Goal: Task Accomplishment & Management: Complete application form

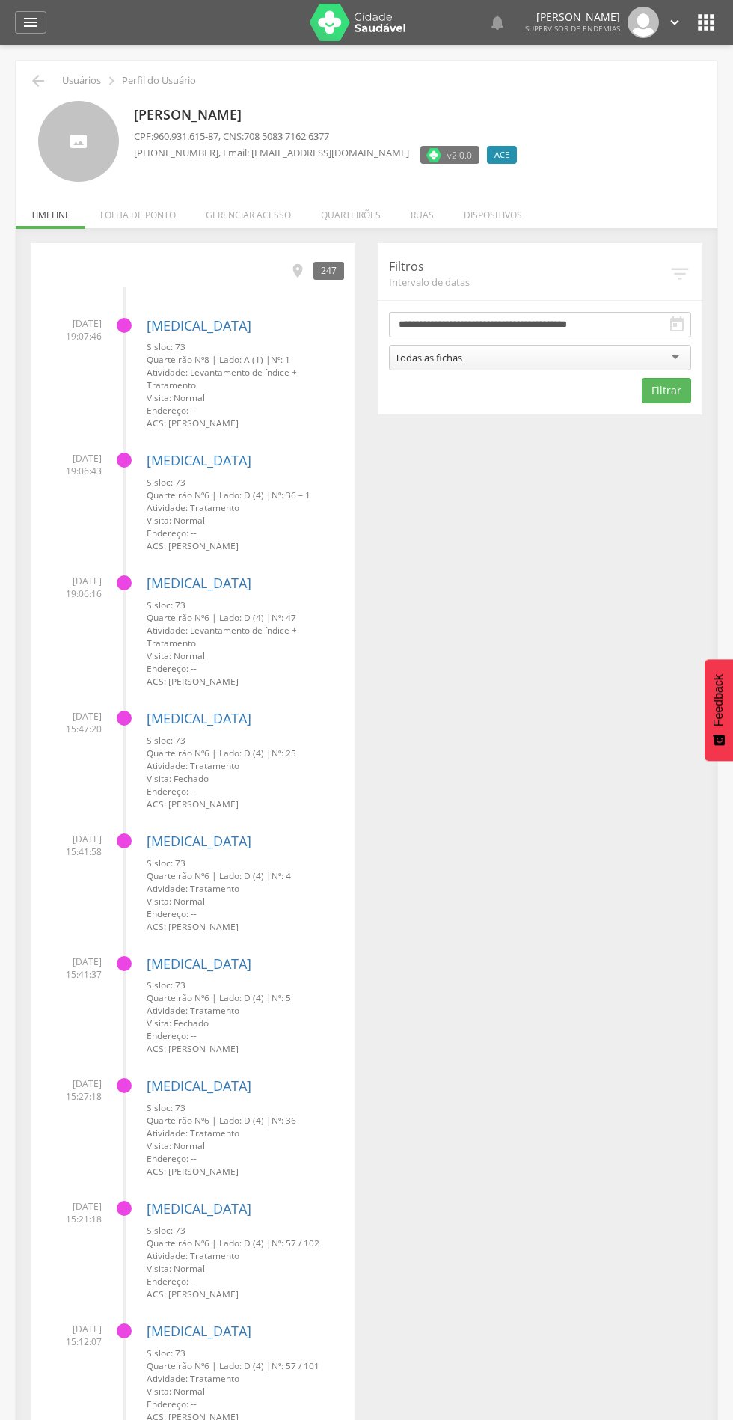
click at [378, 221] on li "Quarteirões" at bounding box center [351, 211] width 90 height 35
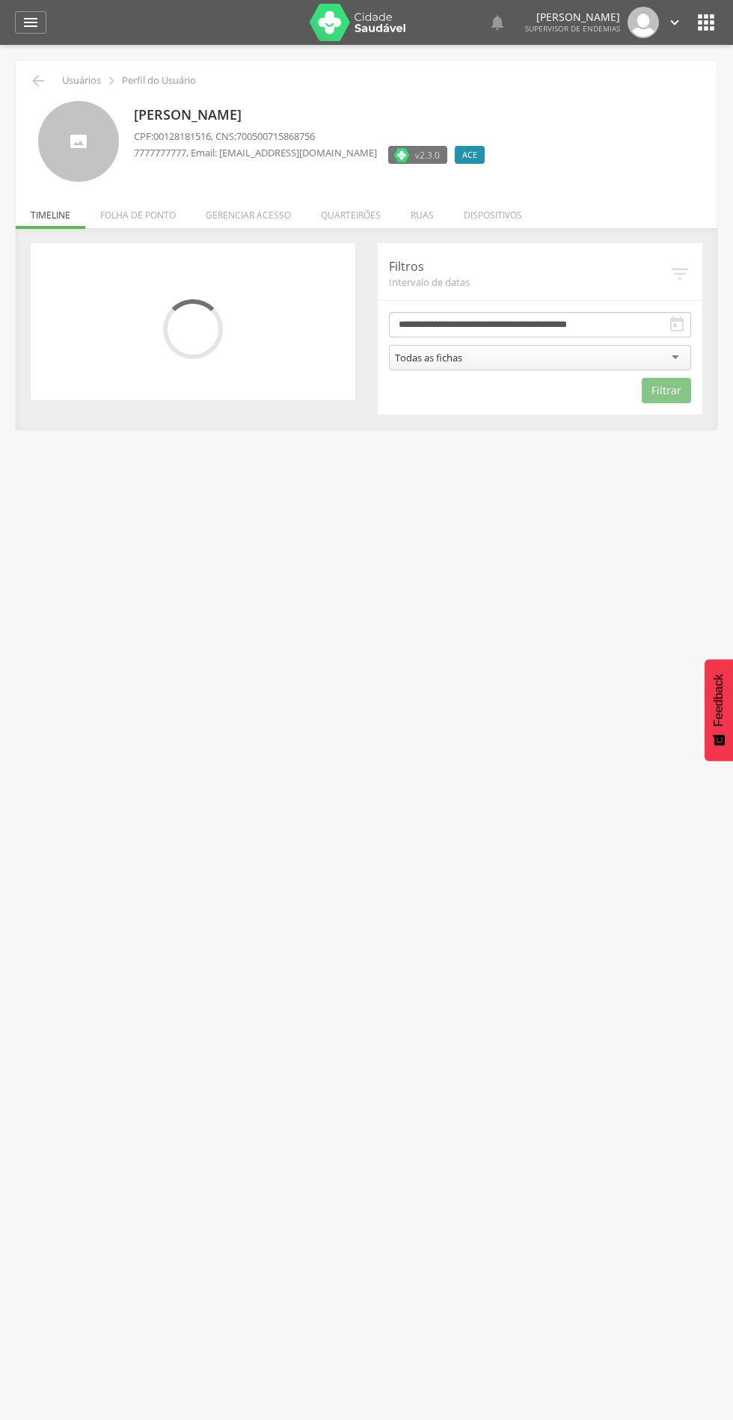
click at [354, 215] on li "Quarteirões" at bounding box center [351, 211] width 90 height 35
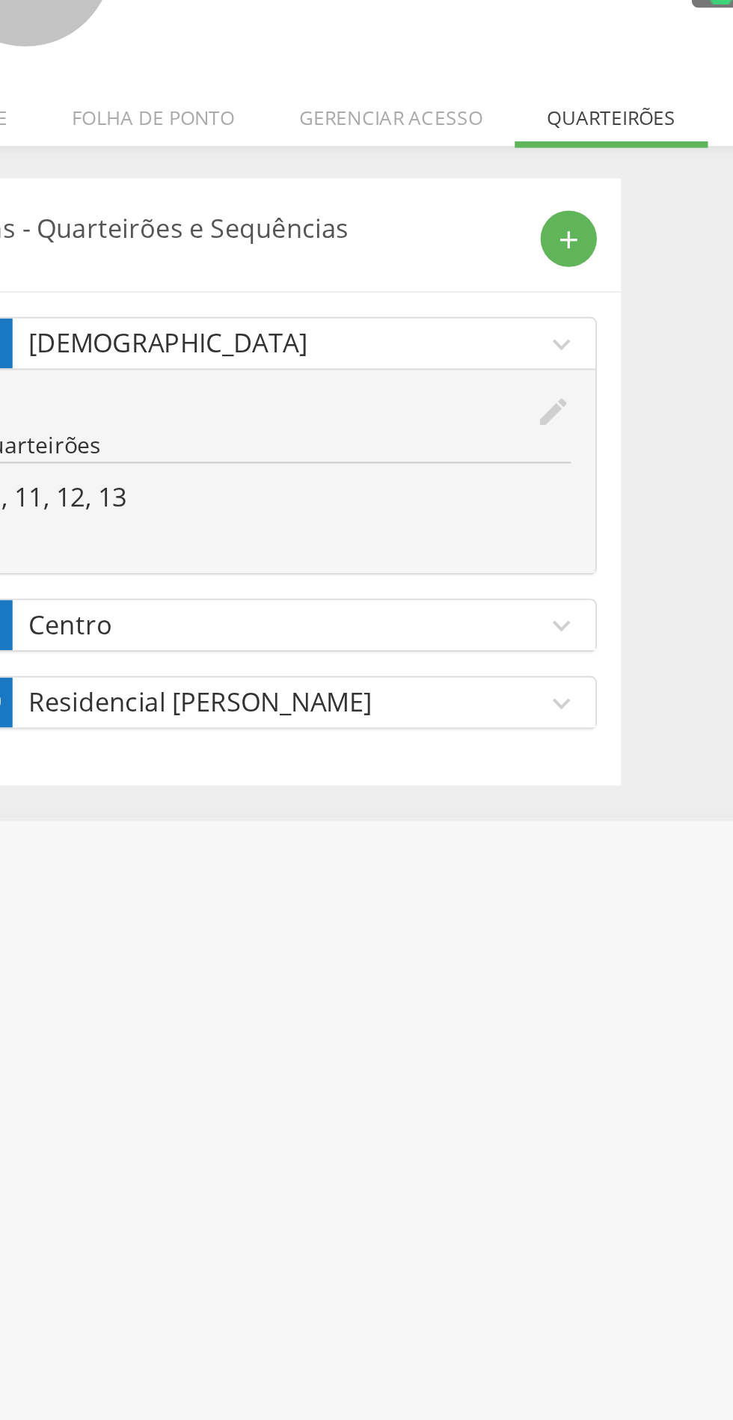
click at [332, 267] on icon "add" at bounding box center [331, 271] width 13 height 13
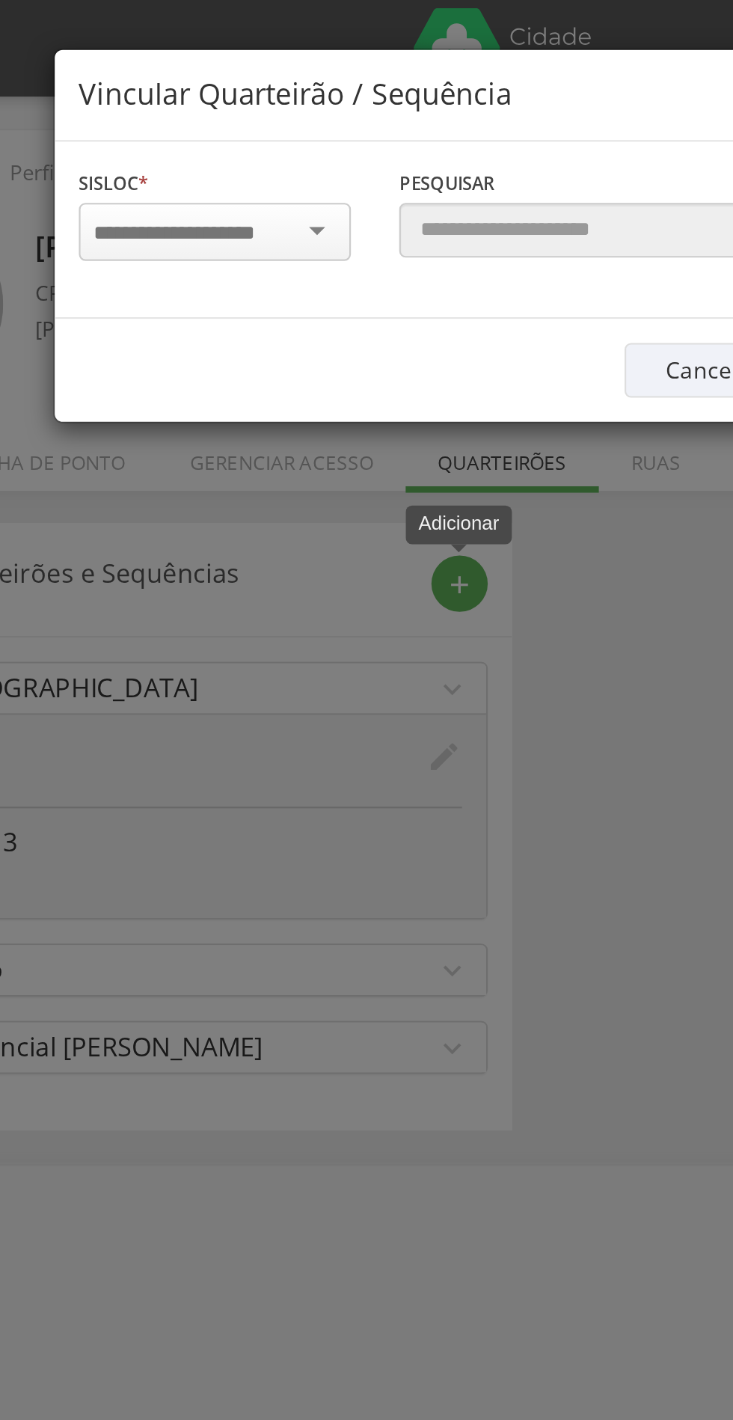
click at [206, 110] on input "select-one" at bounding box center [208, 108] width 94 height 13
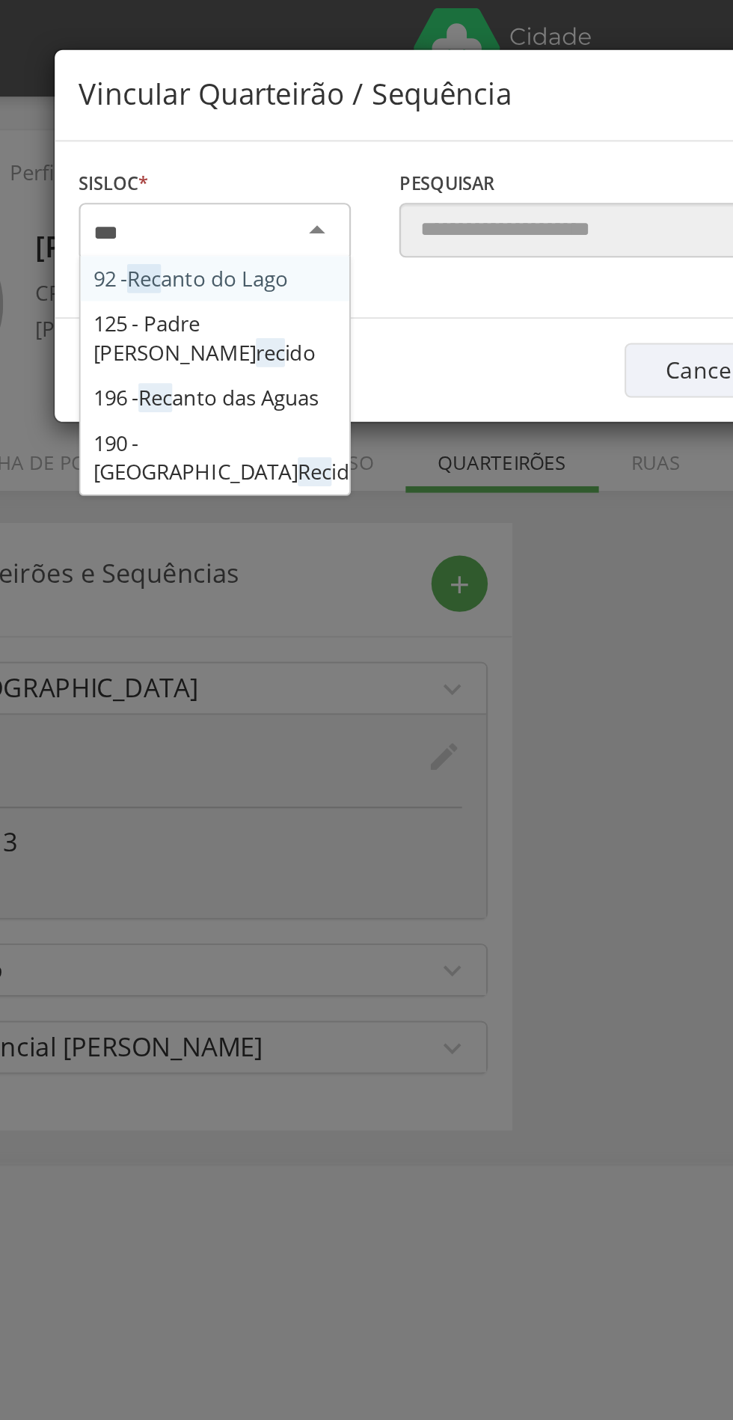
type input "****"
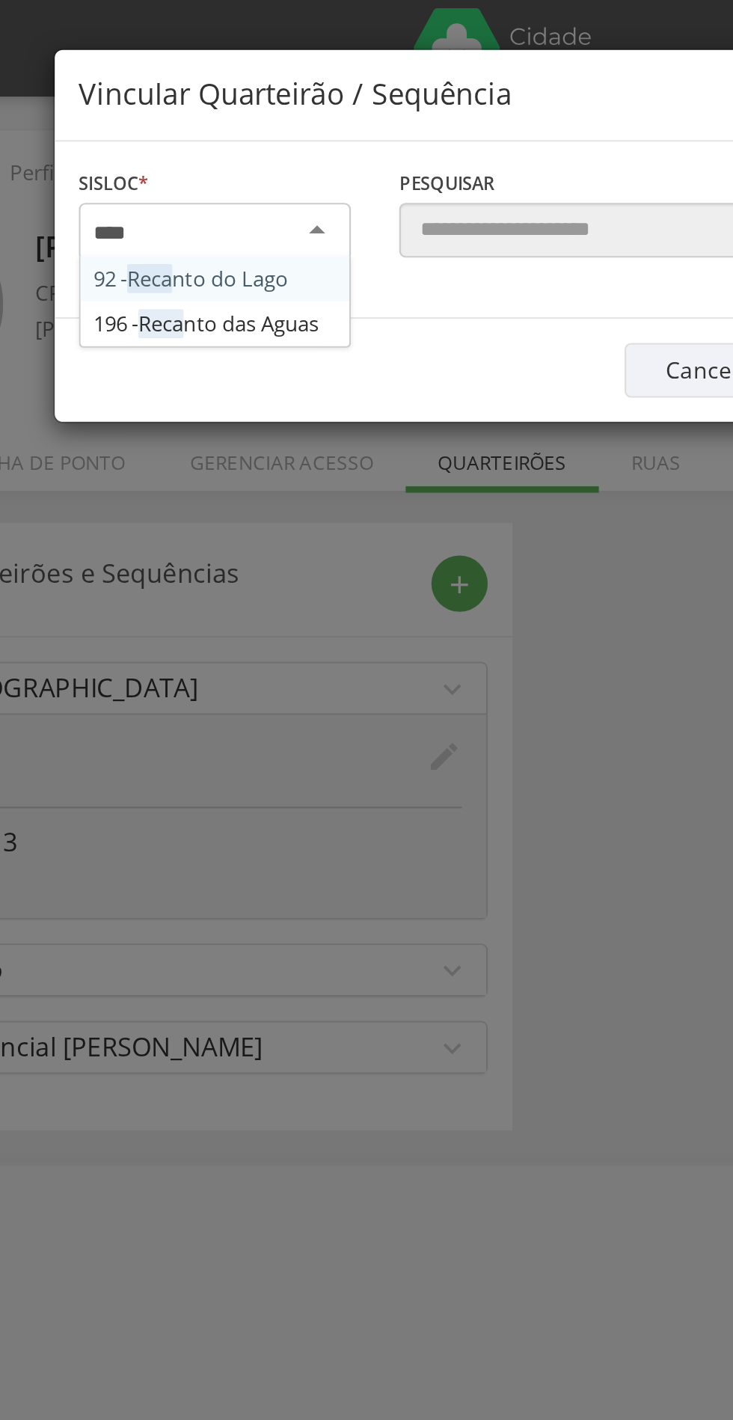
click at [246, 148] on div "Sisloc * 92 - Reca nto do Lago 196 - Reca nto das Aguas [GEOGRAPHIC_DATA] a loc…" at bounding box center [366, 107] width 447 height 82
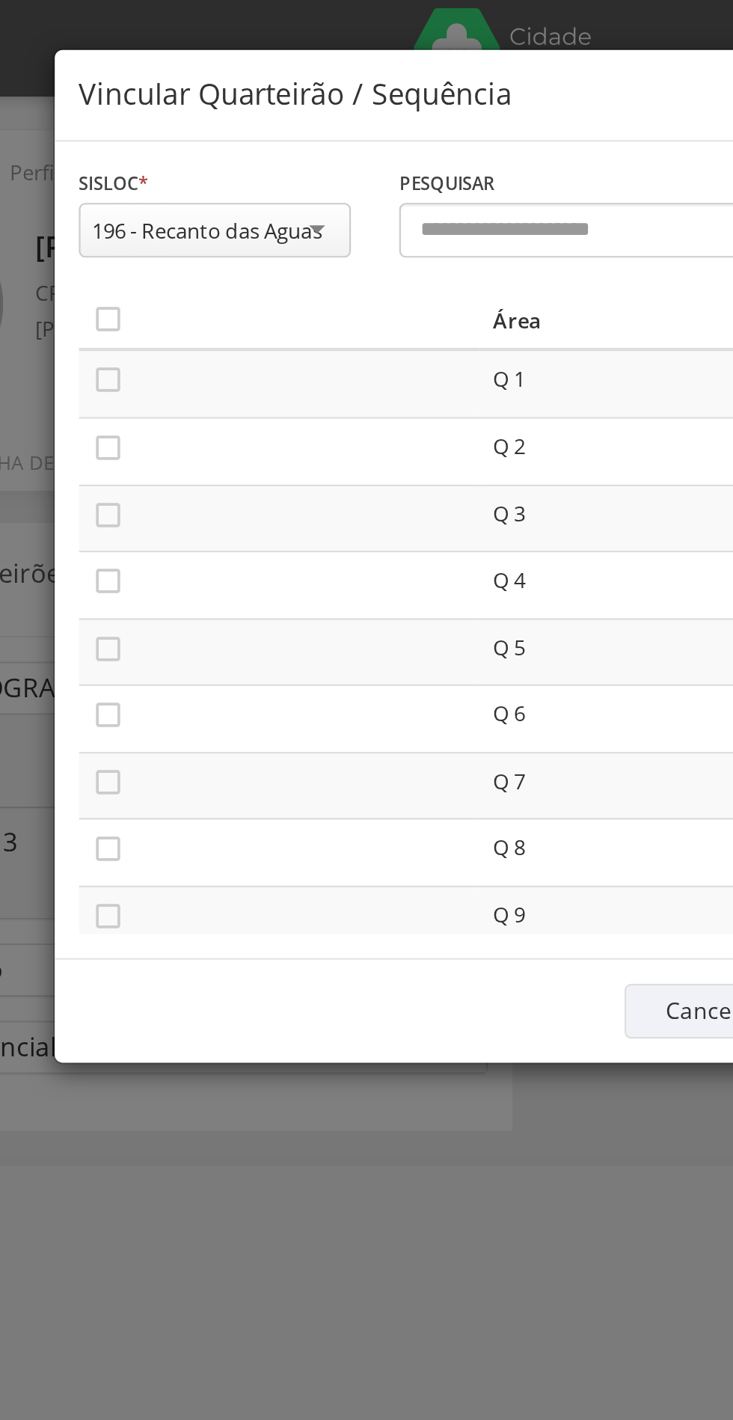
click at [167, 153] on icon "" at bounding box center [167, 148] width 15 height 15
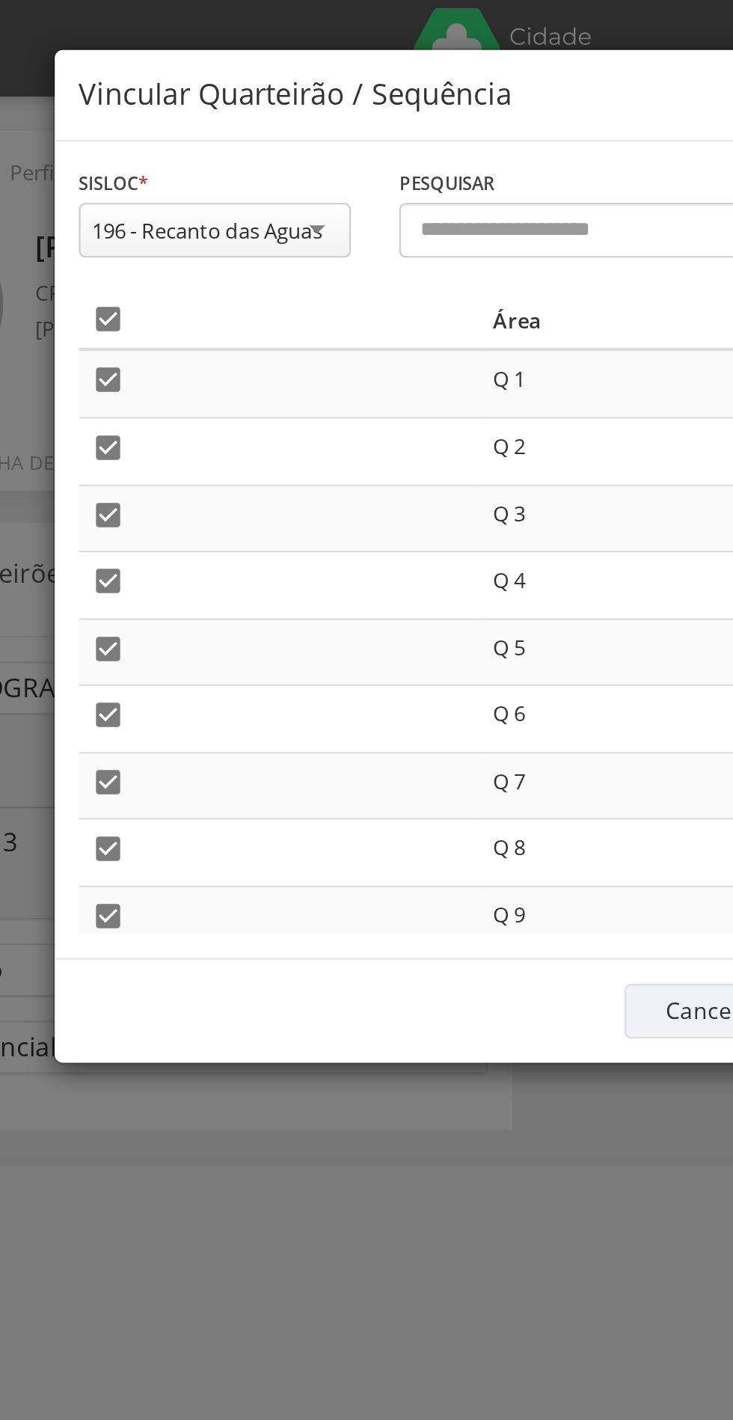
click at [265, 105] on div "196 - Recanto das Aguas" at bounding box center [217, 106] width 126 height 25
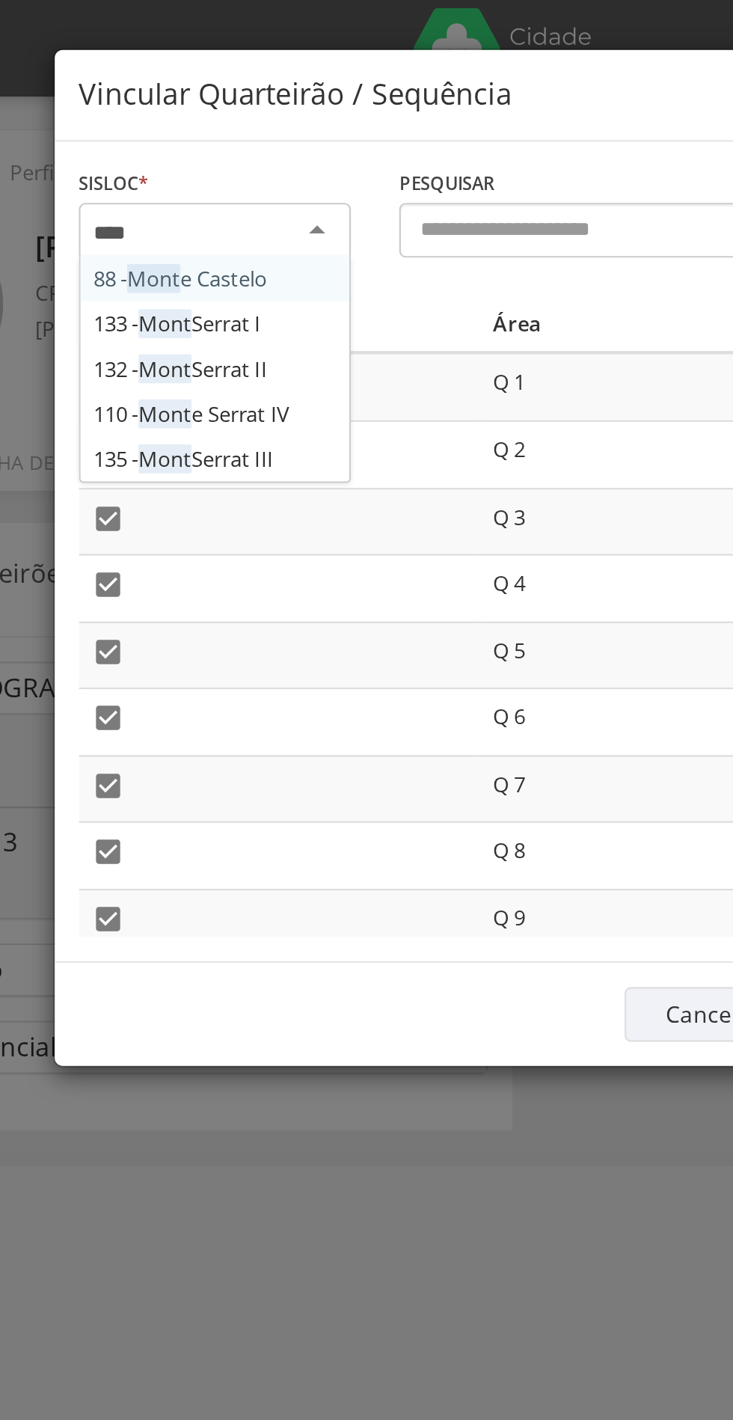
type input "*****"
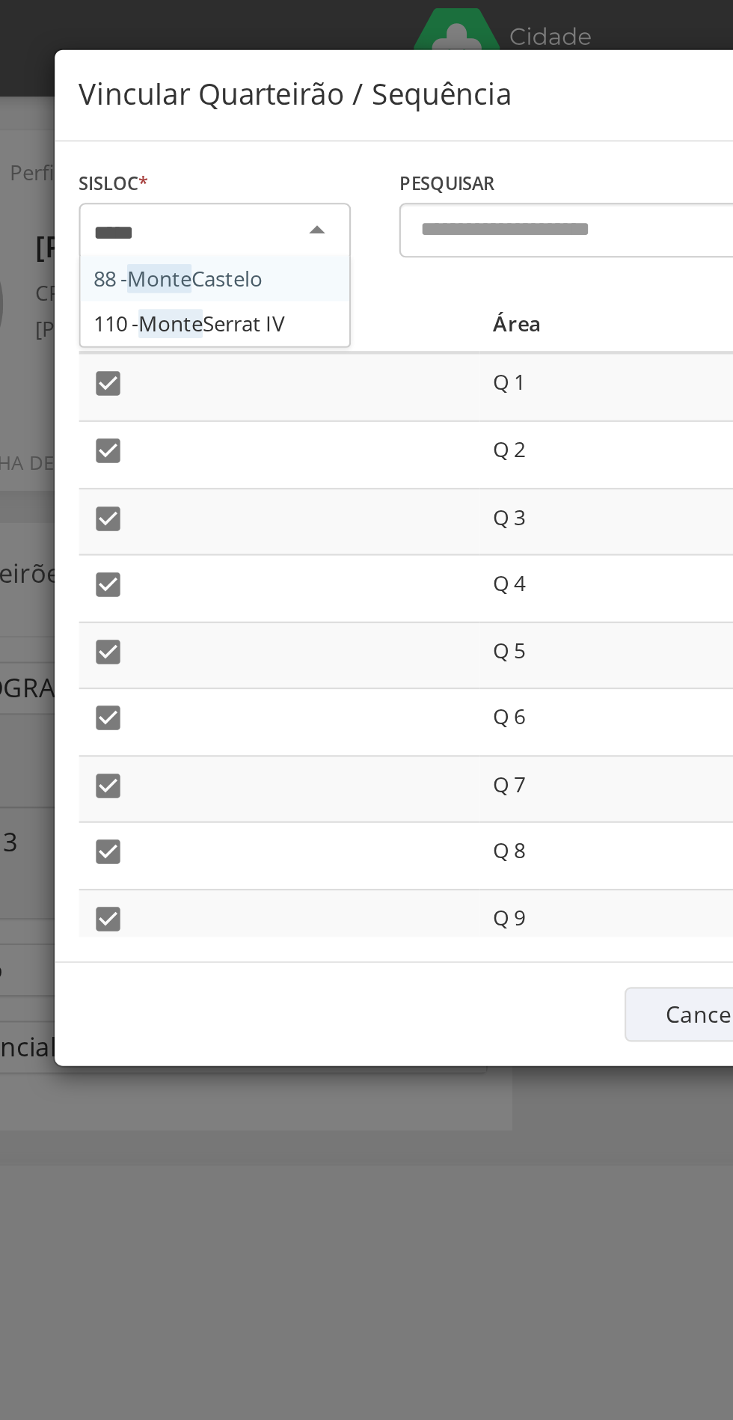
click at [247, 156] on div "Sisloc * 88 - [PERSON_NAME] 110 - [PERSON_NAME][GEOGRAPHIC_DATA] [GEOGRAPHIC_DA…" at bounding box center [366, 257] width 447 height 382
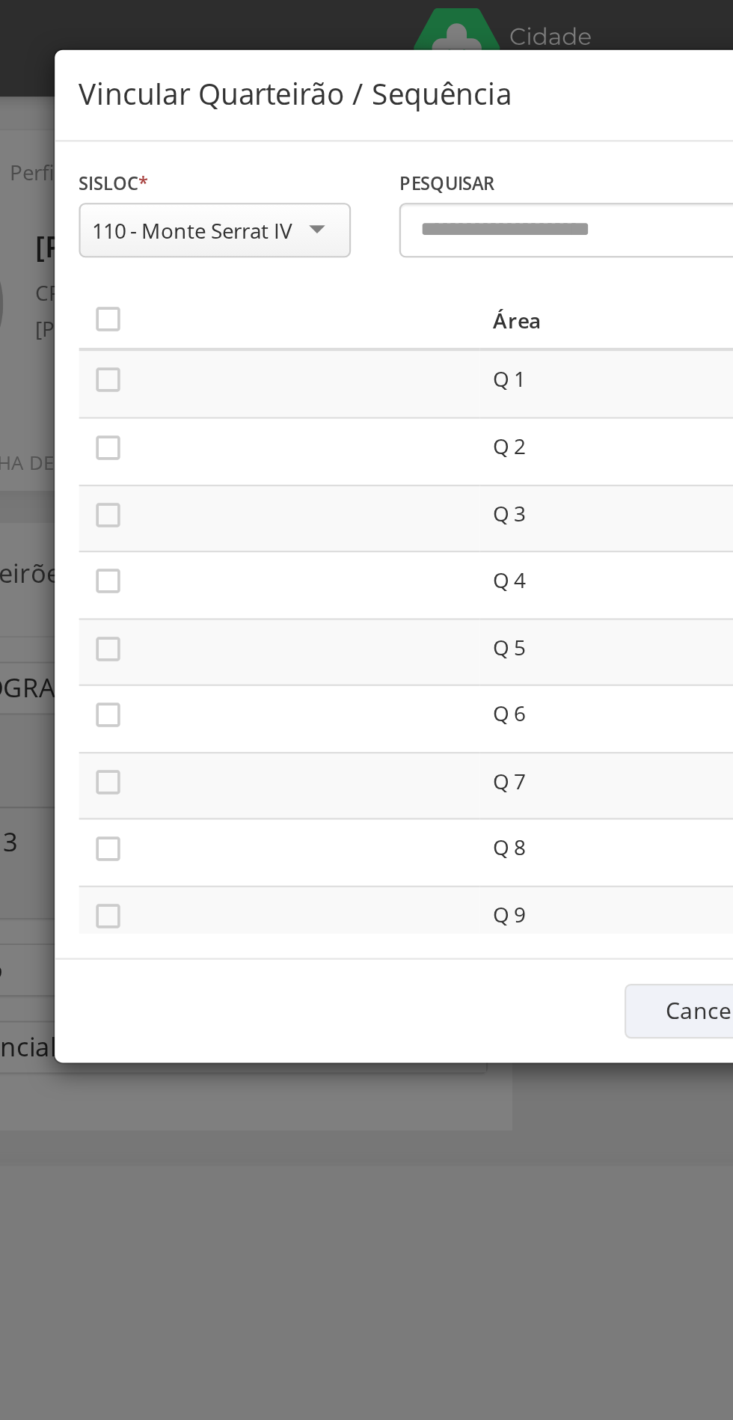
click at [172, 150] on icon "" at bounding box center [167, 148] width 15 height 15
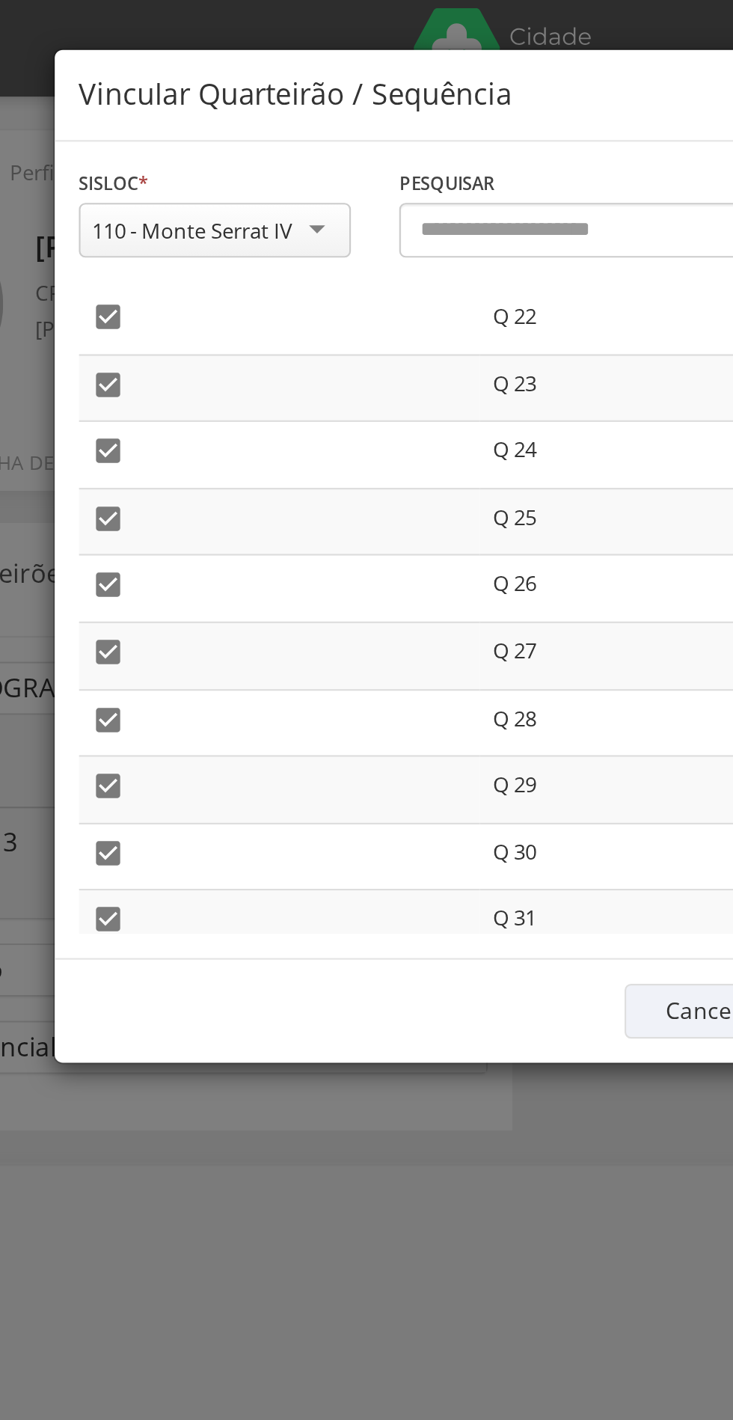
scroll to position [738, 0]
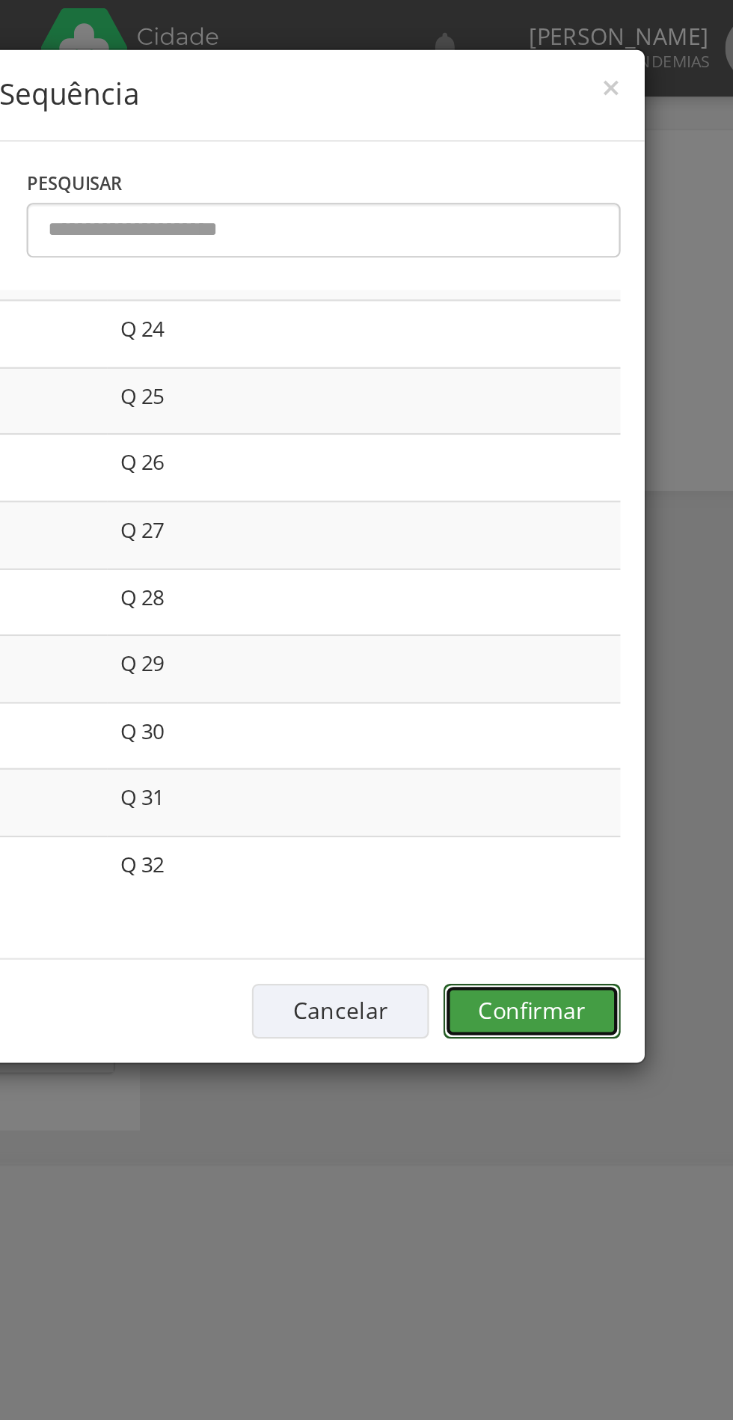
click at [545, 471] on button "Confirmar" at bounding box center [538, 469] width 82 height 25
